Goal: Information Seeking & Learning: Learn about a topic

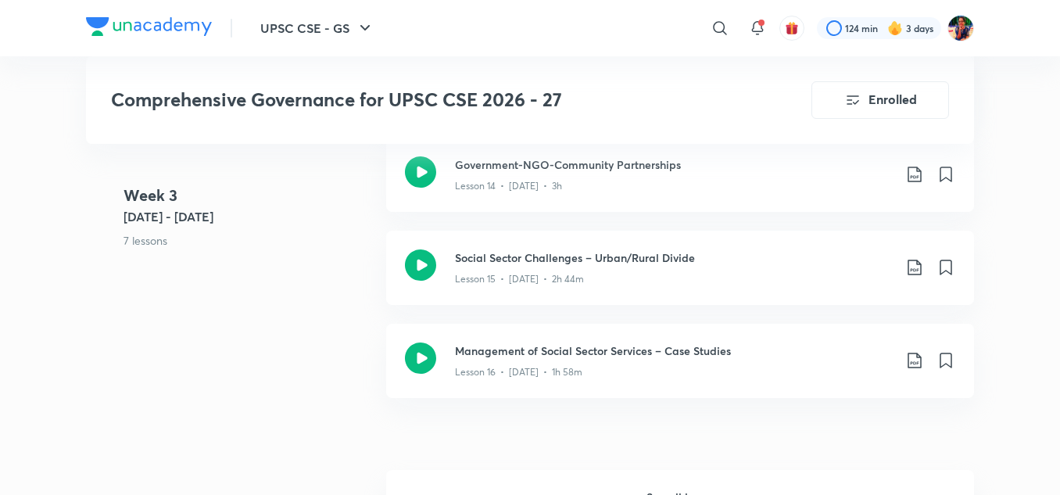
scroll to position [2317, 0]
